Goal: Find specific page/section: Find specific page/section

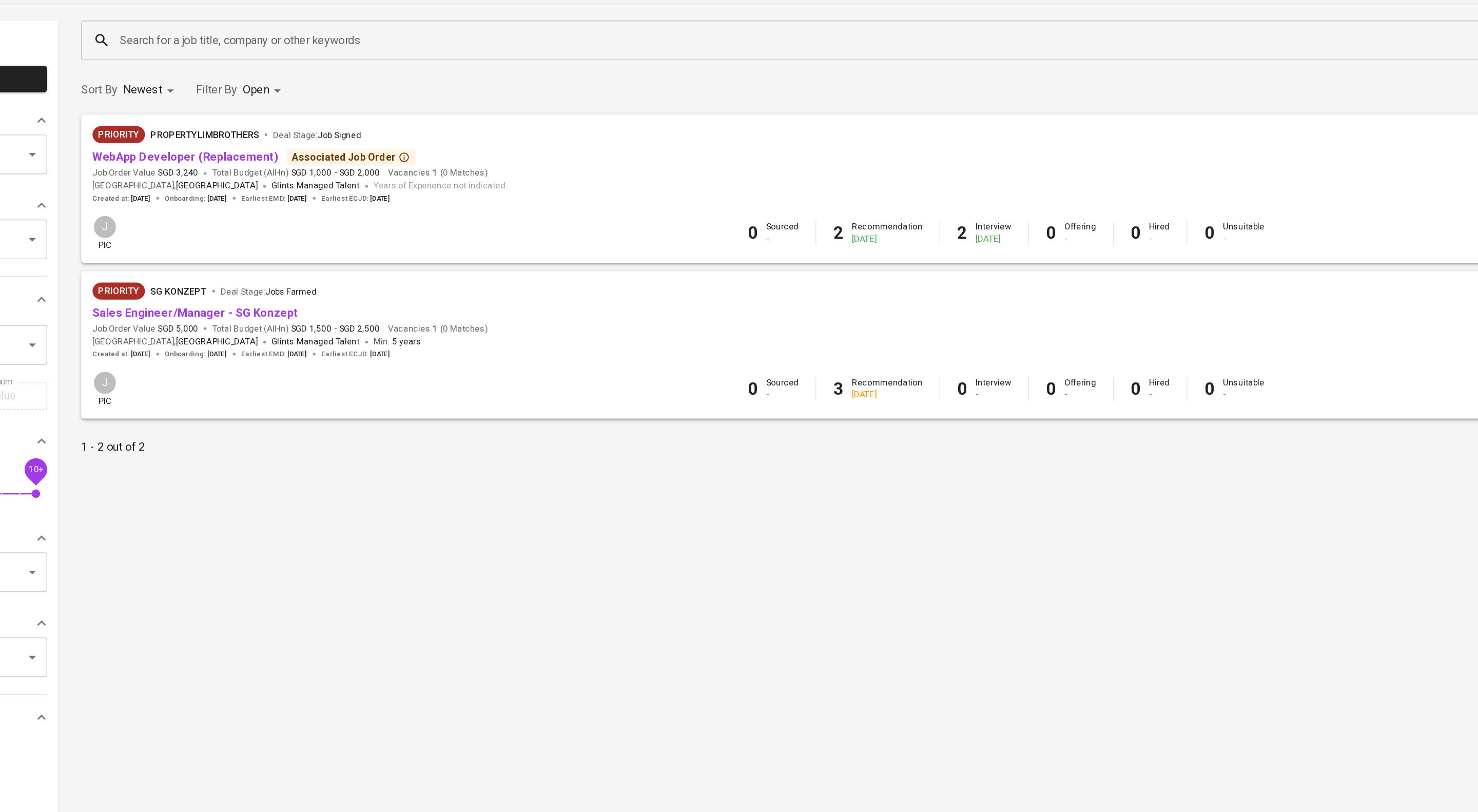
click at [307, 176] on div "Priority PropertyLimBrothers Deal Stage : Job Signed" at bounding box center [345, 167] width 300 height 16
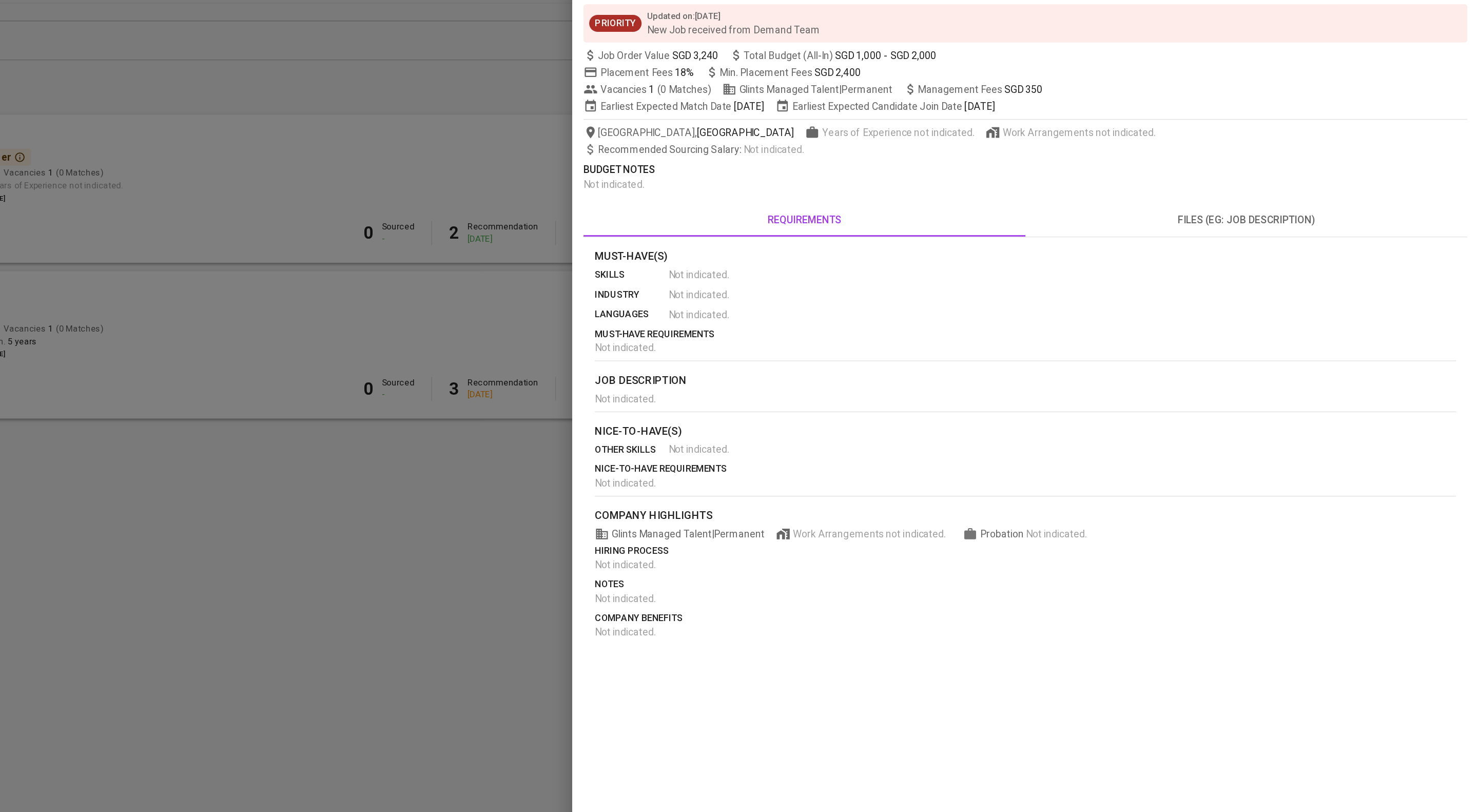
click at [787, 200] on div at bounding box center [739, 406] width 1478 height 812
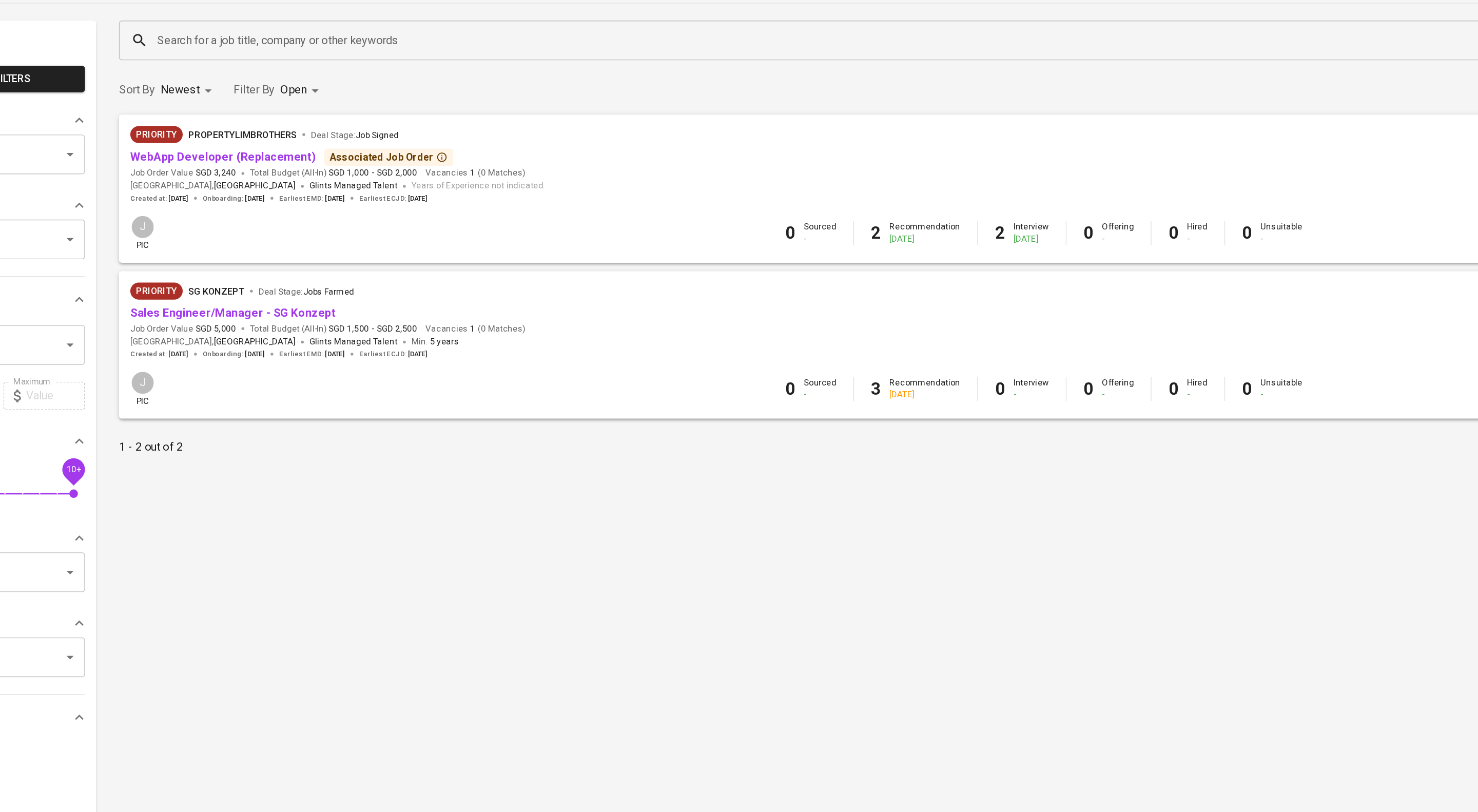
click at [219, 188] on span "WebApp Developer (Replacement)" at bounding box center [262, 181] width 135 height 11
click at [218, 187] on link "WebApp Developer (Replacement)" at bounding box center [262, 181] width 135 height 10
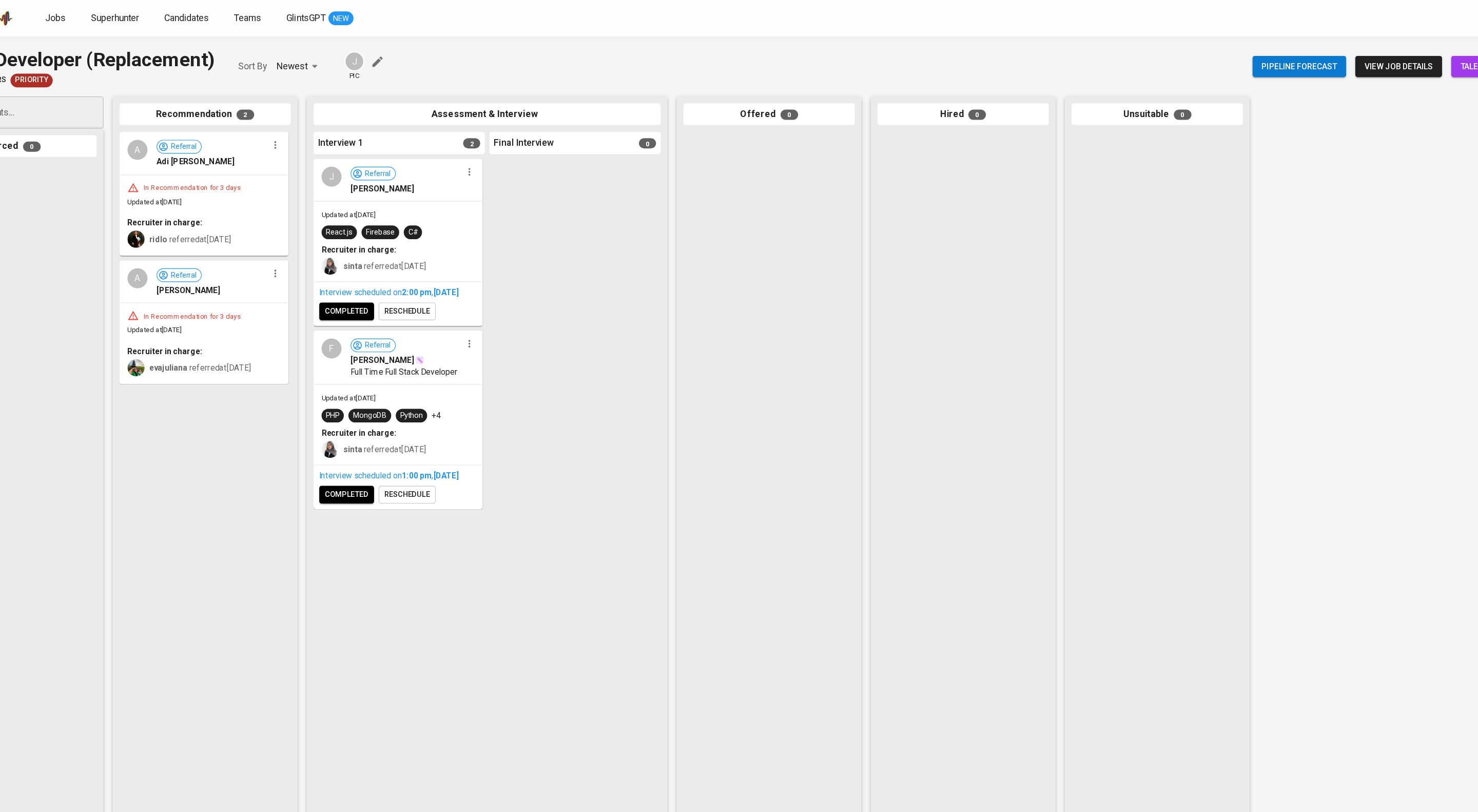
click at [1386, 60] on link "talent roster" at bounding box center [1428, 60] width 83 height 19
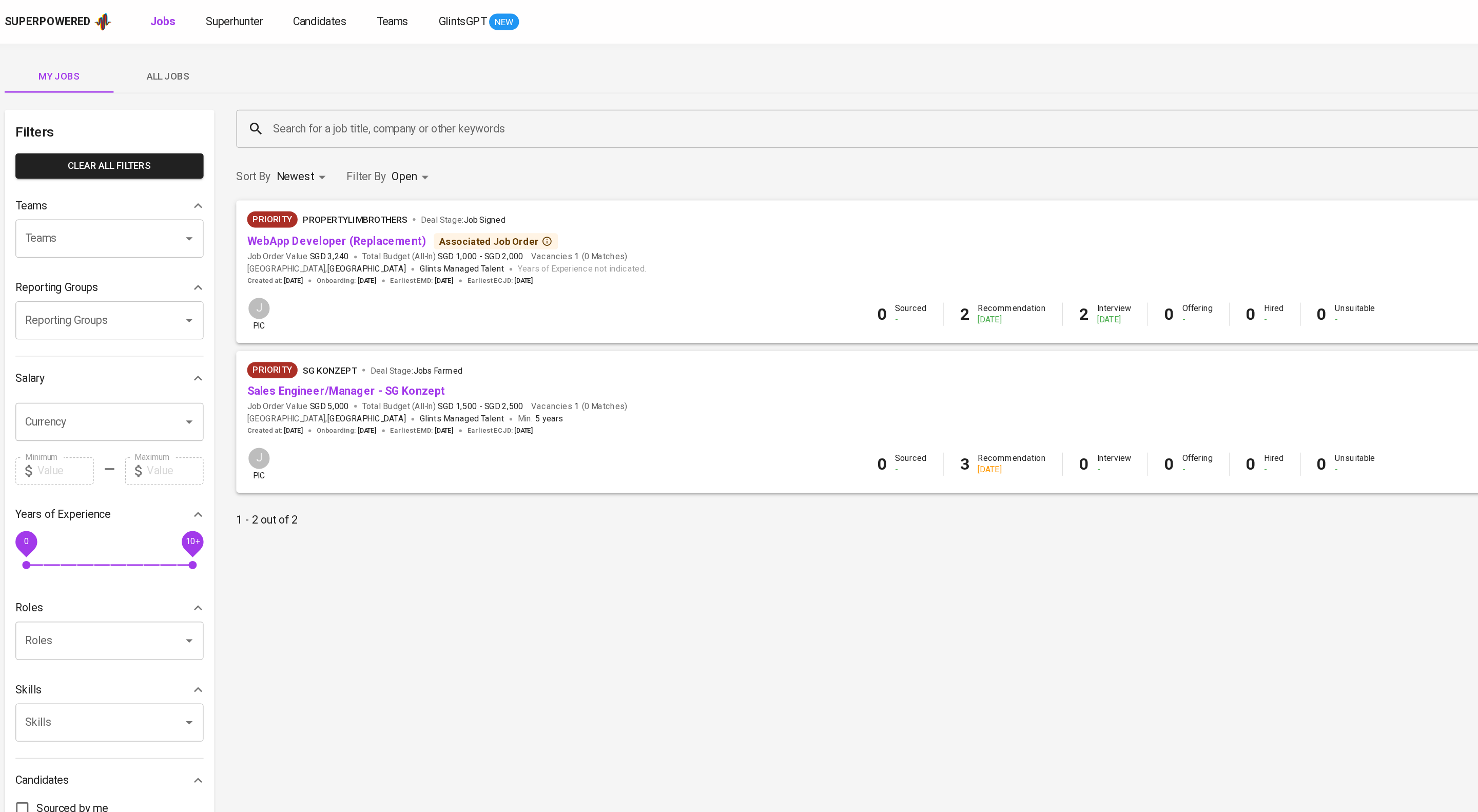
click at [333, 137] on body "Superpowered Jobs Superhunter Candidates Teams GlintsGPT NEW J My Jobs All Jobs…" at bounding box center [739, 350] width 1478 height 700
click at [346, 297] on p "Closed" at bounding box center [336, 291] width 22 height 10
type input "OPEN,CLOSE"
checkbox input "true"
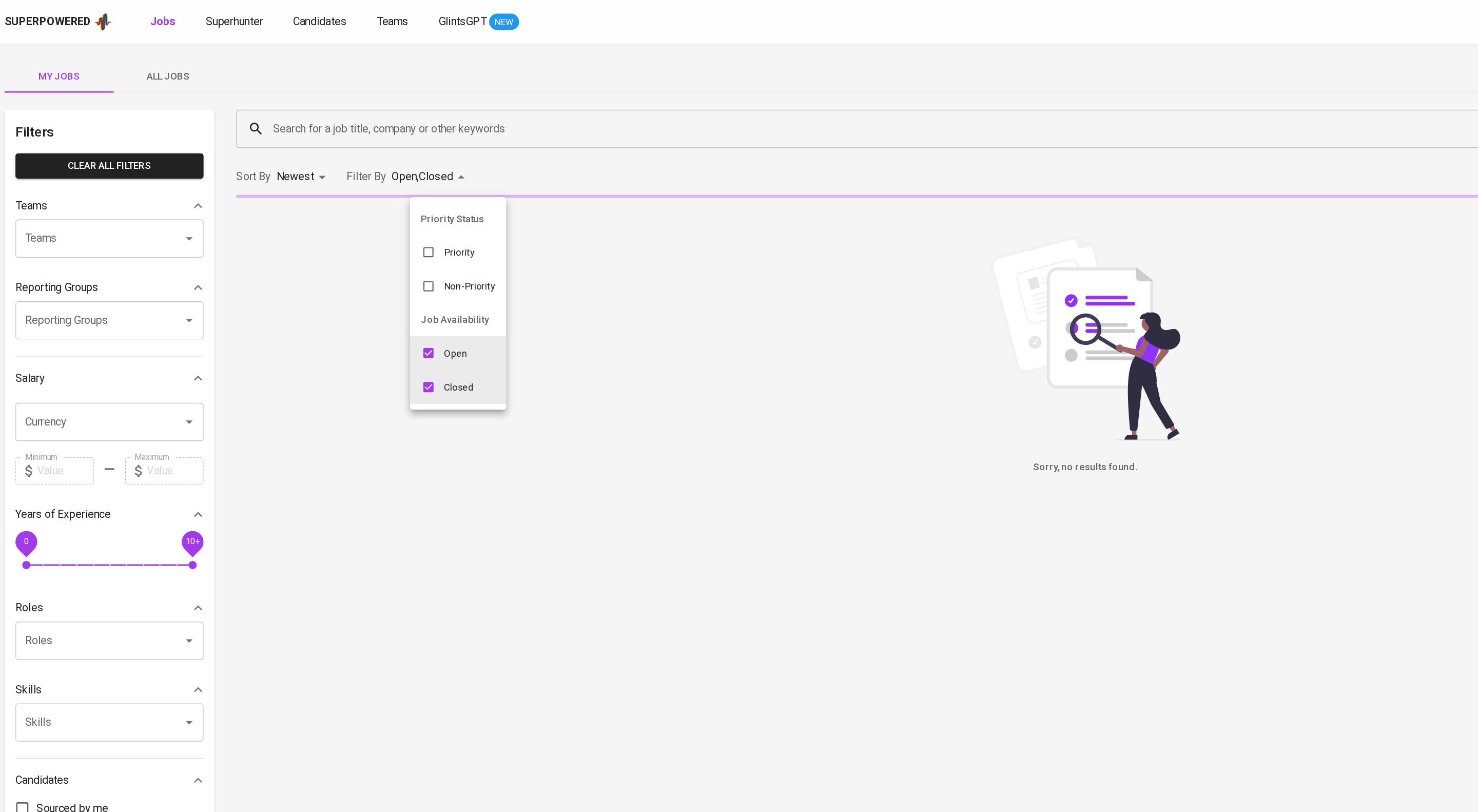
click at [330, 271] on input "checkbox" at bounding box center [332, 266] width 20 height 20
checkbox input "false"
type input "CLOSE"
click at [317, 102] on div at bounding box center [739, 406] width 1478 height 812
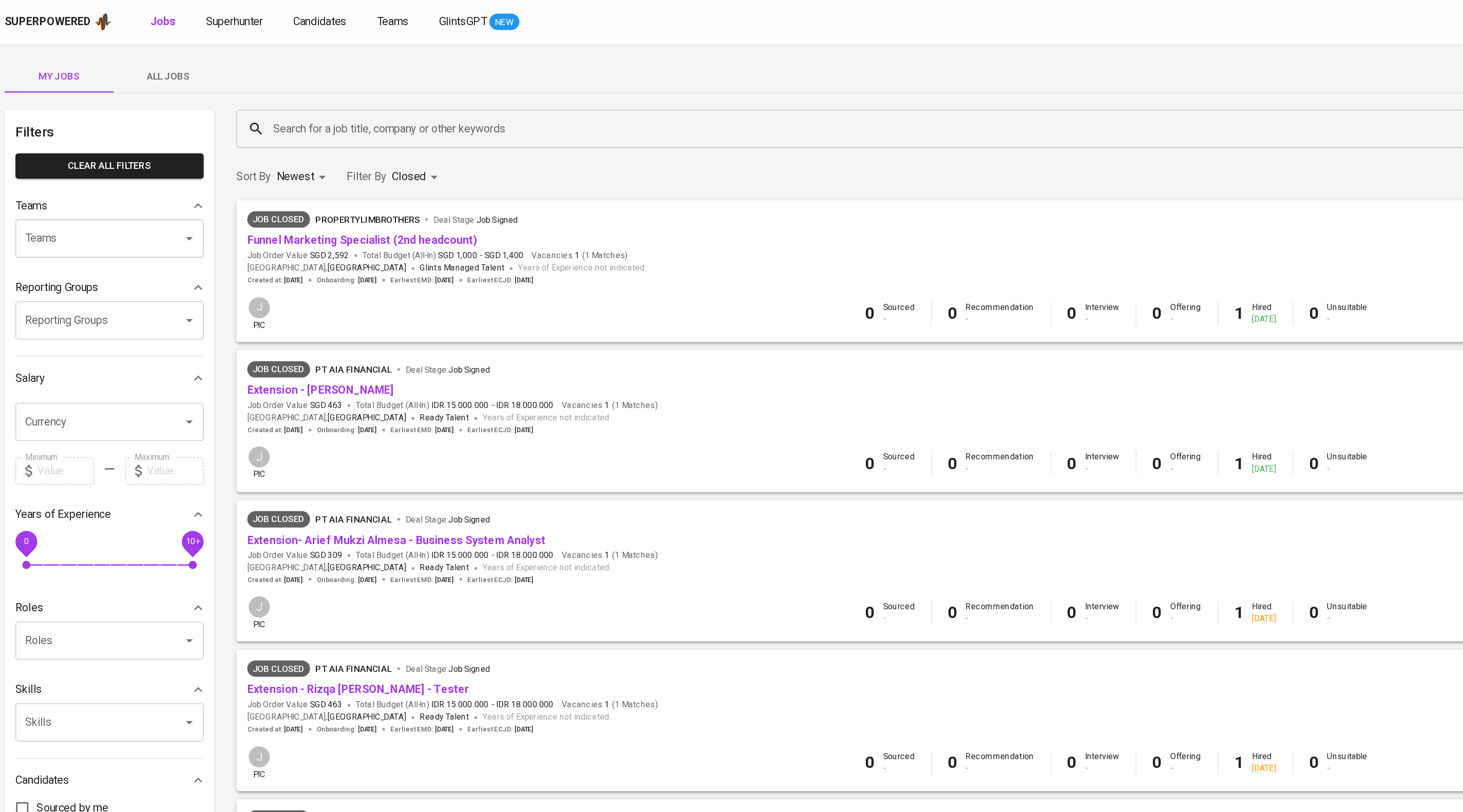
click at [396, 93] on div "Priority Status Priority Non-Priority Job Availability Open Closed" at bounding box center [731, 406] width 1463 height 812
click at [432, 107] on input "Search for a job title, company or other keywords" at bounding box center [821, 97] width 1218 height 20
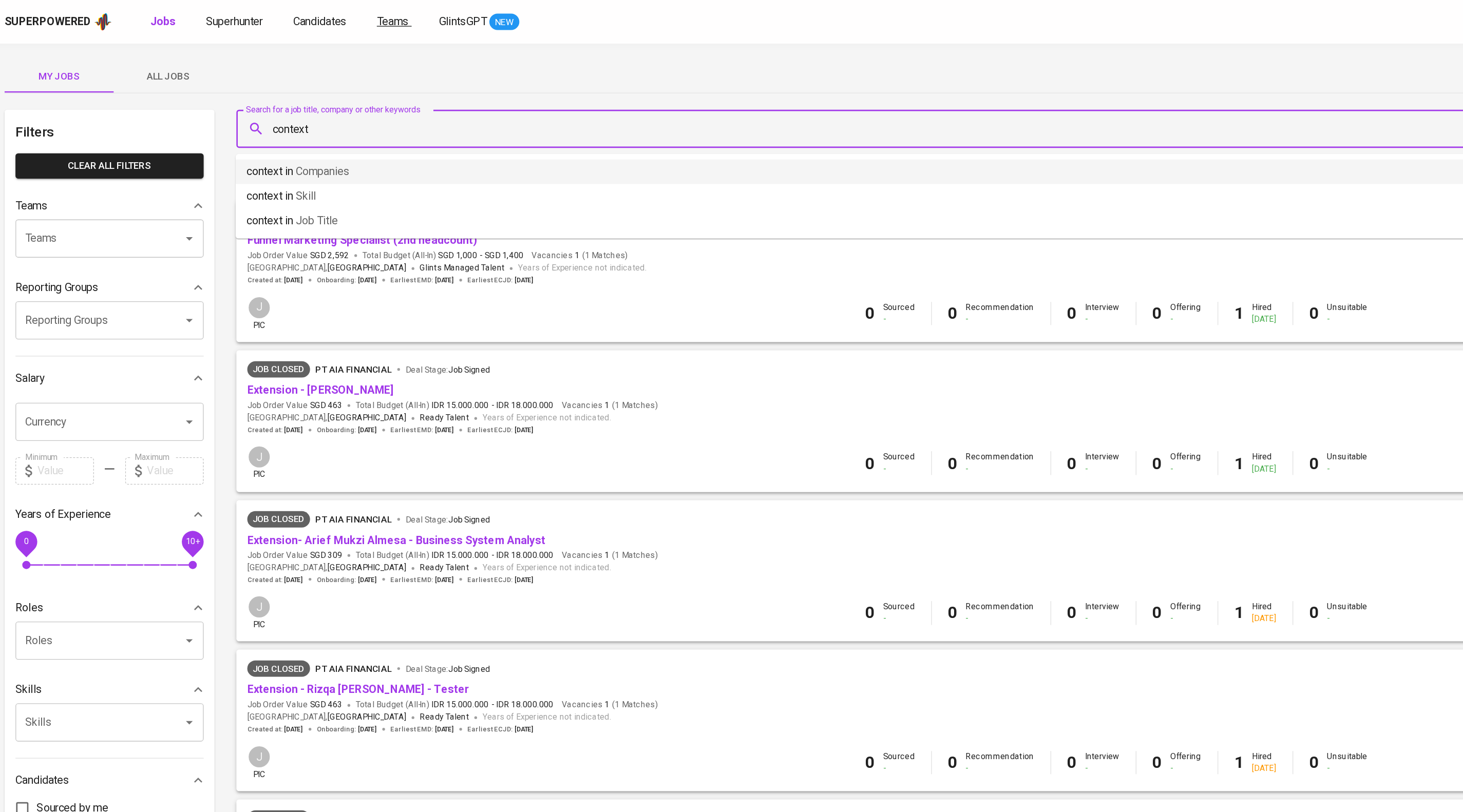
type input "context"
